Goal: Obtain resource: Obtain resource

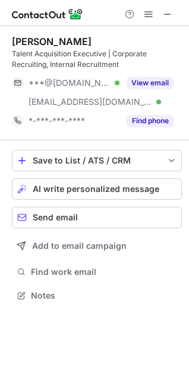
scroll to position [288, 189]
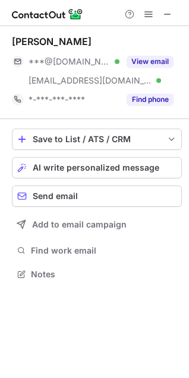
scroll to position [266, 189]
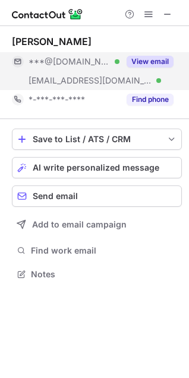
click at [133, 63] on button "View email" at bounding box center [149, 62] width 47 height 12
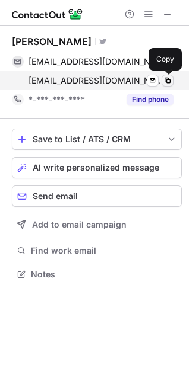
click at [164, 80] on span at bounding box center [167, 80] width 9 height 9
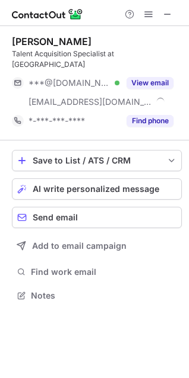
scroll to position [277, 189]
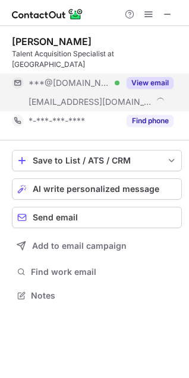
click at [143, 77] on button "View email" at bounding box center [149, 83] width 47 height 12
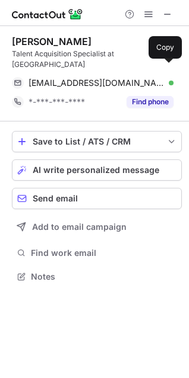
scroll to position [258, 189]
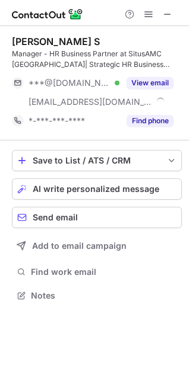
scroll to position [288, 189]
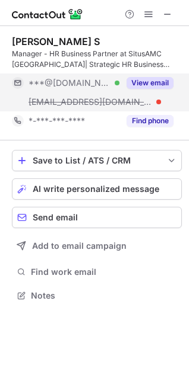
click at [153, 78] on button "View email" at bounding box center [149, 83] width 47 height 12
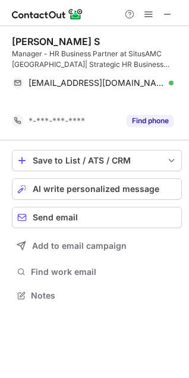
scroll to position [269, 189]
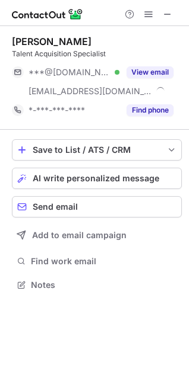
scroll to position [277, 189]
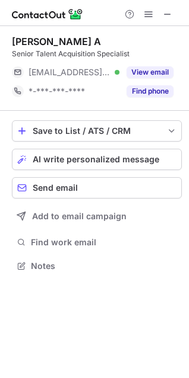
scroll to position [258, 189]
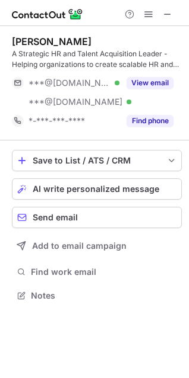
scroll to position [288, 189]
